Goal: Transaction & Acquisition: Purchase product/service

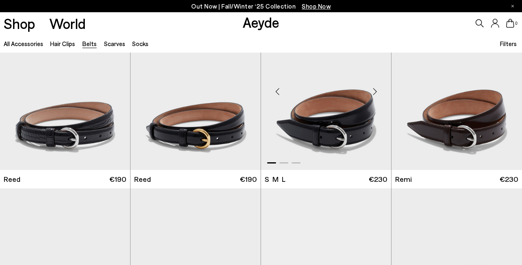
scroll to position [231, 0]
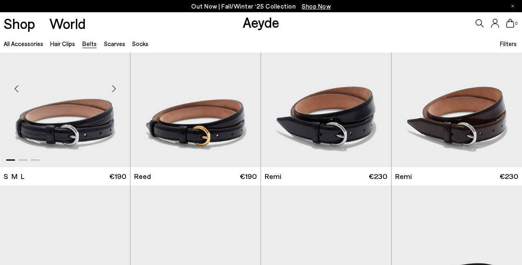
click at [114, 89] on div "Next slide" at bounding box center [114, 88] width 24 height 24
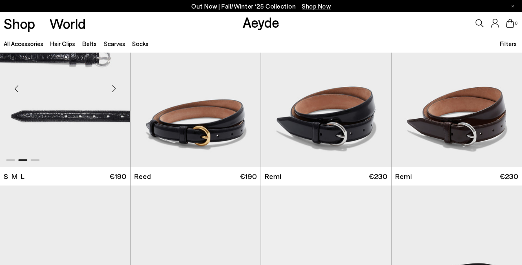
click at [114, 88] on div "Next slide" at bounding box center [114, 88] width 24 height 24
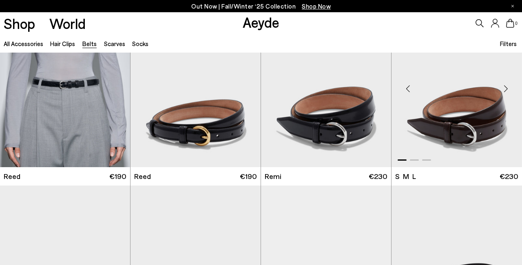
click at [505, 88] on div "Next slide" at bounding box center [506, 88] width 24 height 24
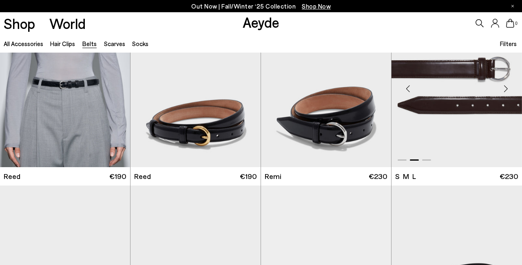
click at [505, 88] on div "Next slide" at bounding box center [506, 88] width 24 height 24
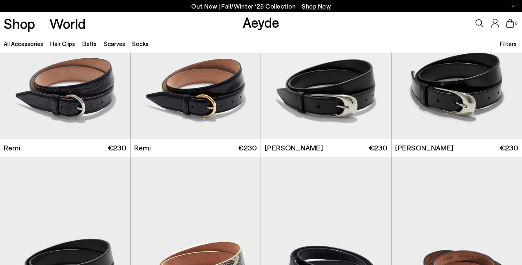
scroll to position [429, 0]
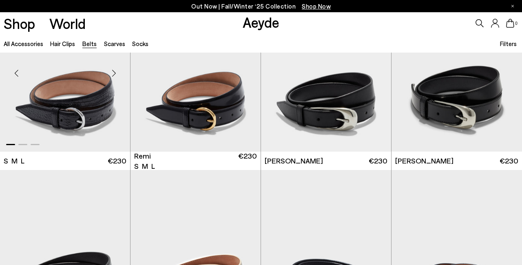
click at [115, 73] on div "Next slide" at bounding box center [114, 73] width 24 height 24
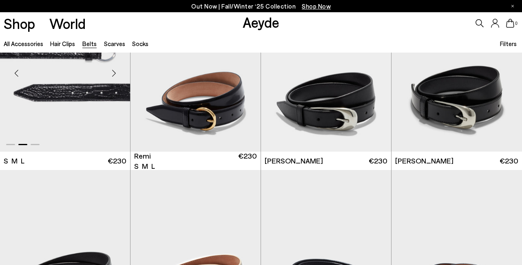
click at [115, 73] on div "Next slide" at bounding box center [114, 73] width 24 height 24
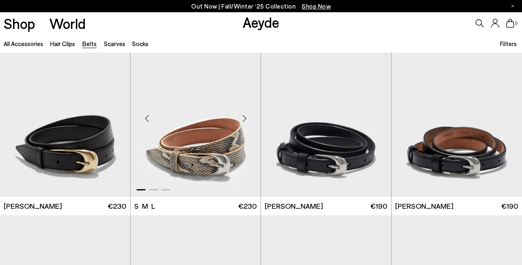
scroll to position [566, 0]
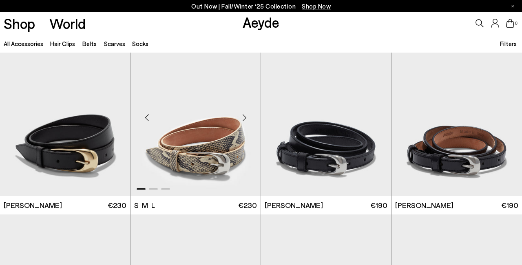
click at [243, 118] on div "Next slide" at bounding box center [244, 118] width 24 height 24
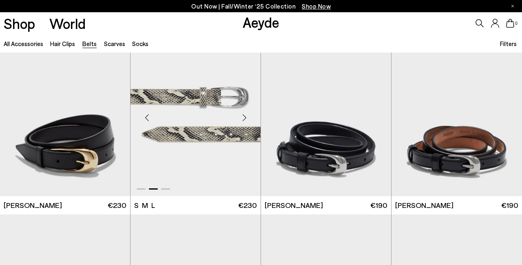
click at [243, 118] on div "Next slide" at bounding box center [244, 118] width 24 height 24
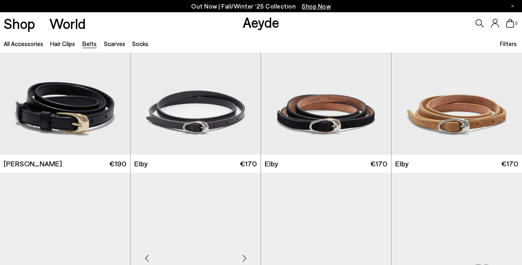
scroll to position [790, 0]
click at [115, 81] on div "Next slide" at bounding box center [114, 76] width 24 height 24
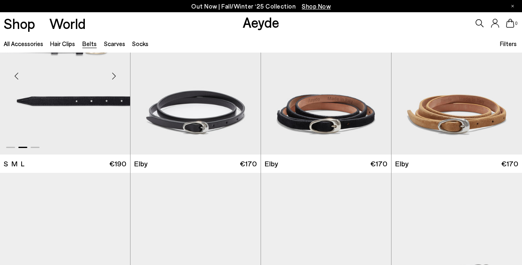
click at [115, 81] on div "Next slide" at bounding box center [114, 76] width 24 height 24
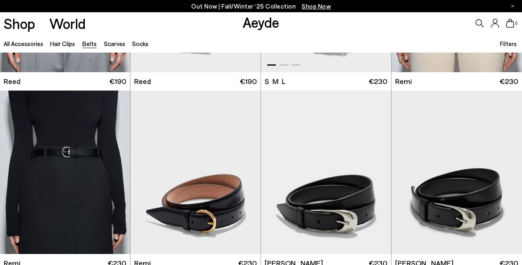
scroll to position [328, 0]
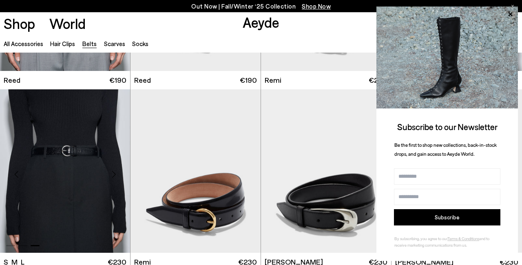
click at [83, 147] on img "3 / 3" at bounding box center [65, 171] width 130 height 164
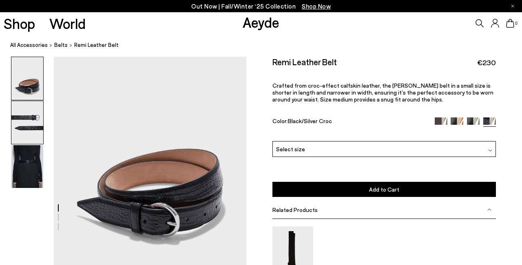
click at [23, 126] on img at bounding box center [27, 122] width 32 height 43
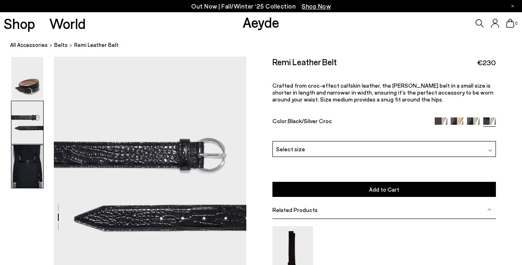
click at [23, 162] on img at bounding box center [27, 166] width 32 height 43
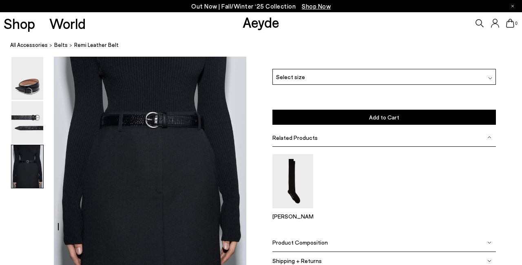
scroll to position [524, 0]
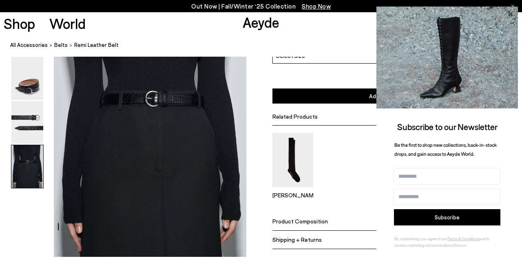
click at [511, 15] on icon at bounding box center [510, 14] width 4 height 4
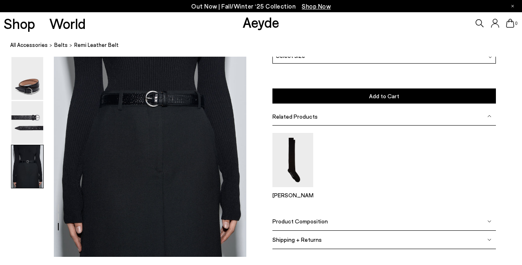
scroll to position [449, 0]
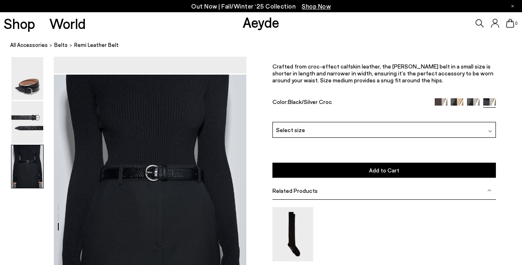
click at [388, 117] on div "Remi Leather Belt €230 Crafted from croc-effect calfskin leather, the [PERSON_N…" at bounding box center [384, 80] width 224 height 84
click at [381, 129] on div "Select size" at bounding box center [384, 130] width 224 height 16
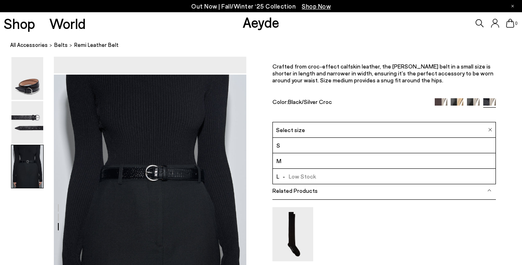
click at [263, 112] on div "Remi Leather Belt €230 Crafted from croc-effect calfskin leather, the [PERSON_N…" at bounding box center [384, 185] width 276 height 294
